Goal: Task Accomplishment & Management: Manage account settings

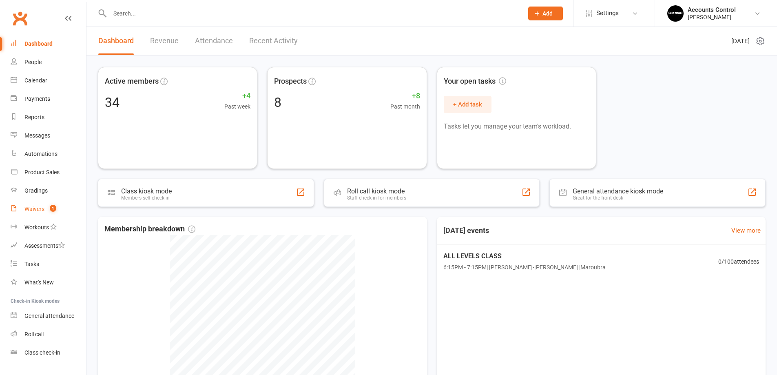
click at [39, 203] on link "Waivers 1" at bounding box center [48, 209] width 75 height 18
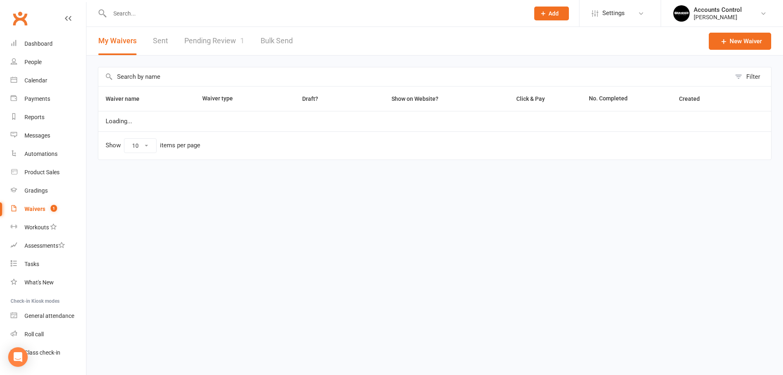
click at [229, 42] on link "Pending Review 1" at bounding box center [214, 41] width 60 height 28
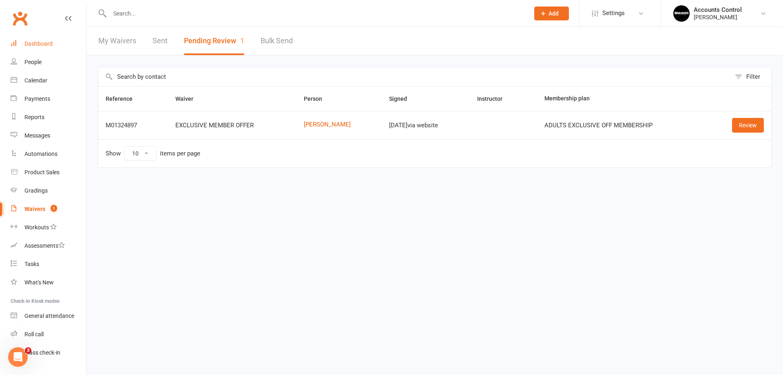
click at [43, 46] on div "Dashboard" at bounding box center [38, 43] width 28 height 7
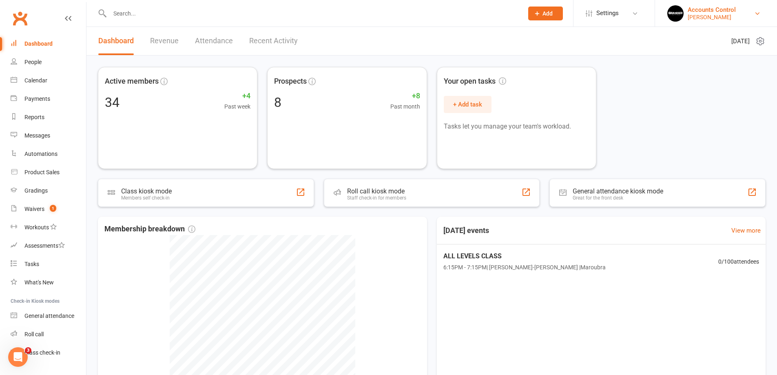
click at [736, 12] on div "Accounts Control" at bounding box center [712, 9] width 48 height 7
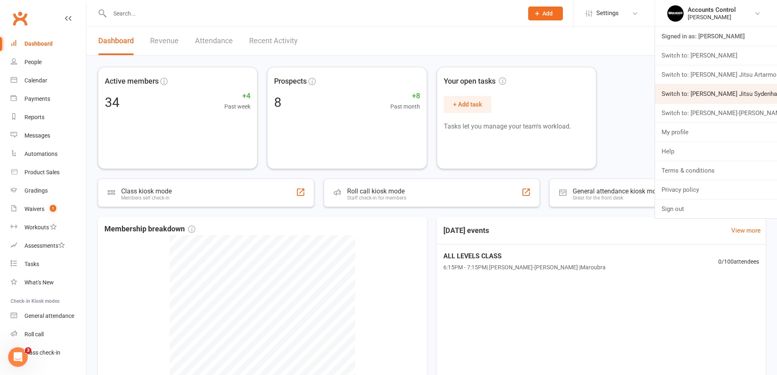
click at [742, 95] on link "Switch to: Braddah Jiu Jitsu Sydenham" at bounding box center [716, 93] width 122 height 19
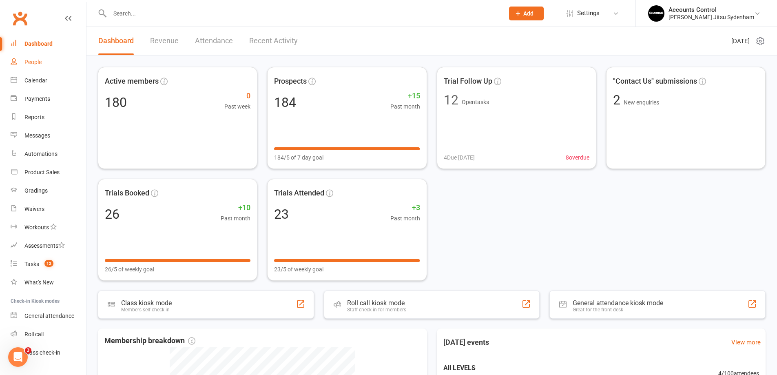
click at [40, 62] on div "People" at bounding box center [32, 62] width 17 height 7
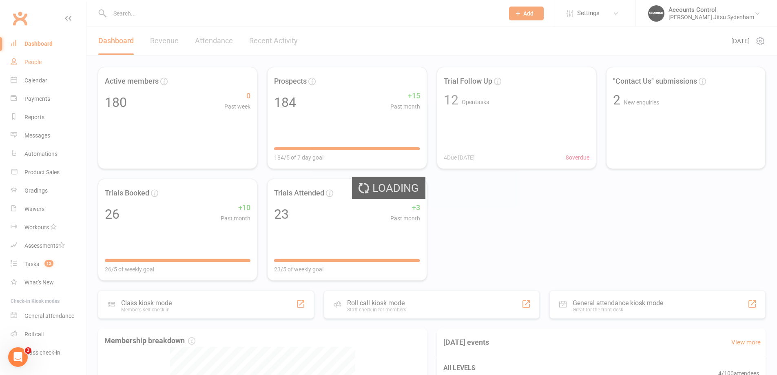
select select "100"
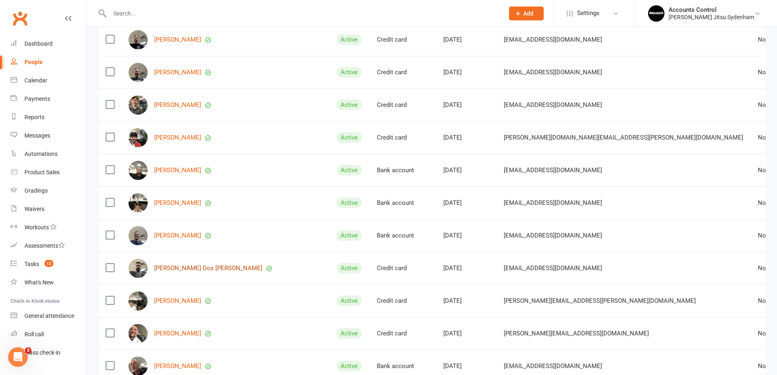
scroll to position [326, 0]
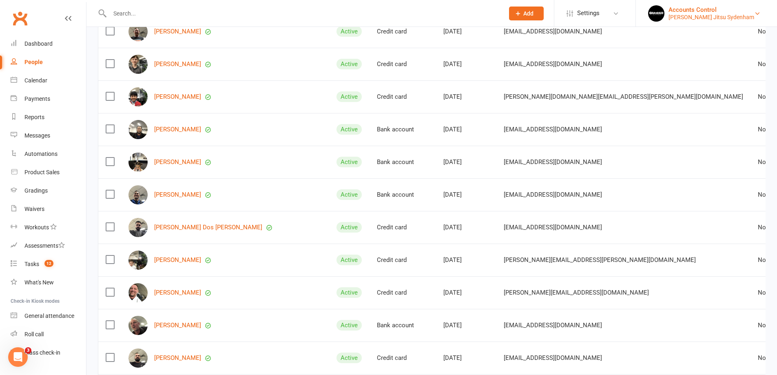
click at [744, 17] on div "[PERSON_NAME] Jitsu Sydenham" at bounding box center [712, 16] width 86 height 7
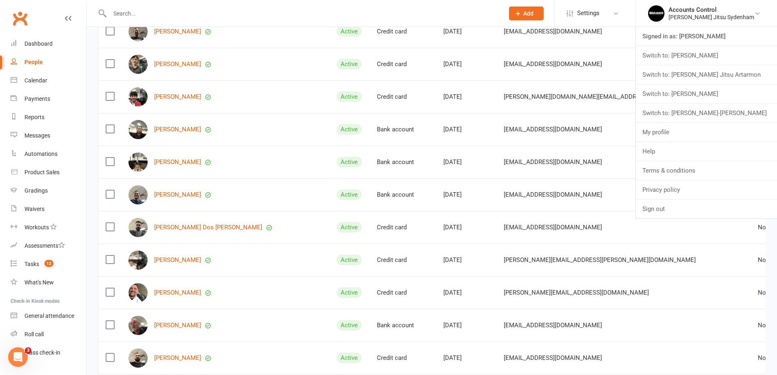
click at [728, 87] on link "Switch to: [PERSON_NAME]" at bounding box center [706, 93] width 141 height 19
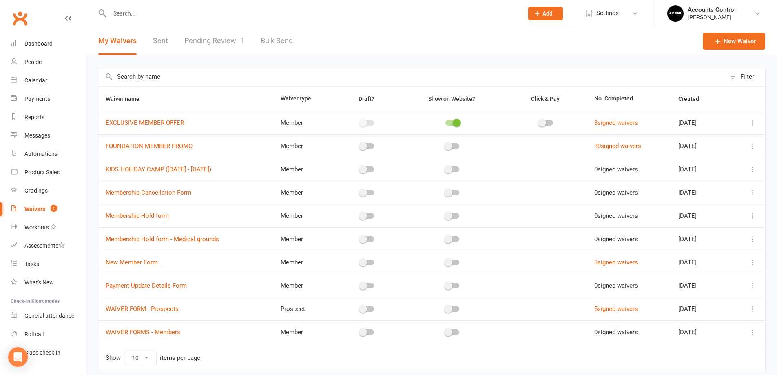
click at [205, 40] on link "Pending Review 1" at bounding box center [214, 41] width 60 height 28
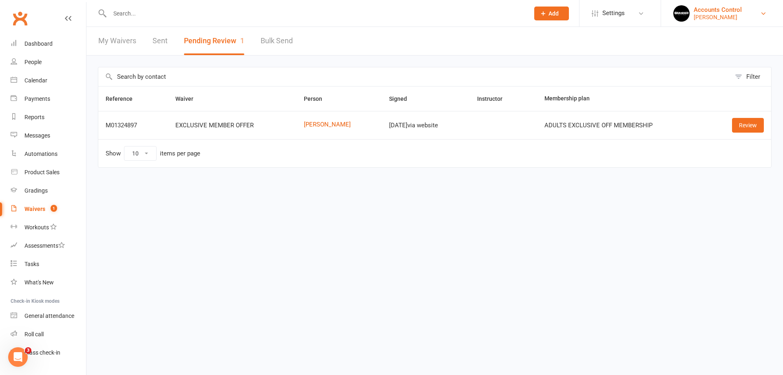
drag, startPoint x: 753, startPoint y: 3, endPoint x: 754, endPoint y: 7, distance: 4.1
click at [754, 6] on li "Accounts Control Braddah Jiu Jitsu Maroubra Signed in as: Braddah Jiu Jitsu Mar…" at bounding box center [722, 13] width 122 height 27
click at [742, 18] on div "Braddah Jiu Jitsu Maroubra" at bounding box center [718, 16] width 48 height 7
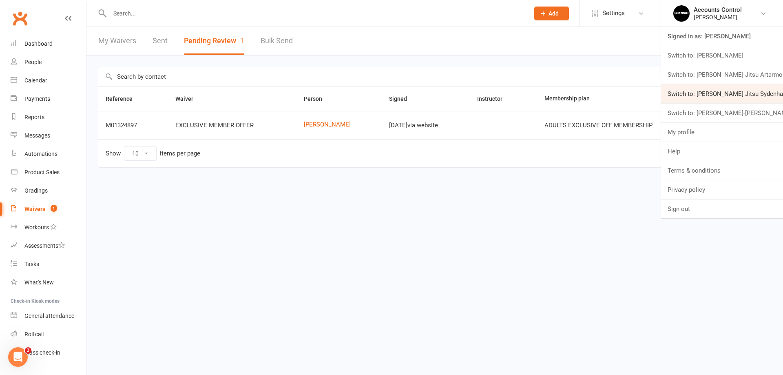
click at [741, 89] on link "Switch to: Braddah Jiu Jitsu Sydenham" at bounding box center [722, 93] width 122 height 19
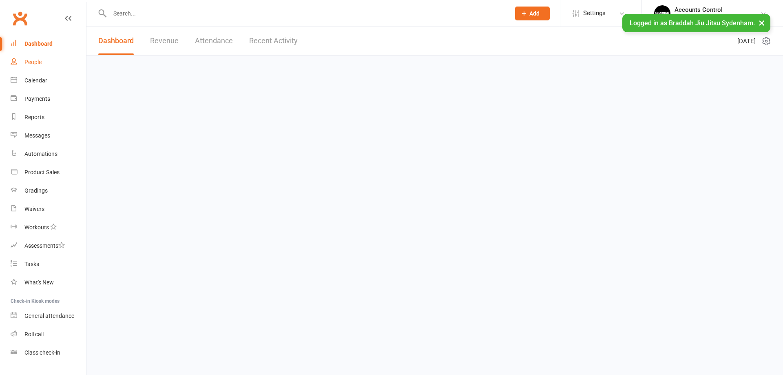
click at [38, 61] on div "People" at bounding box center [32, 62] width 17 height 7
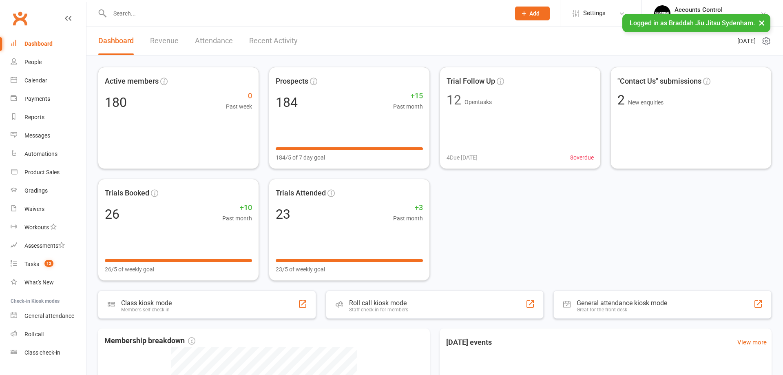
select select "100"
